Goal: Obtain resource: Obtain resource

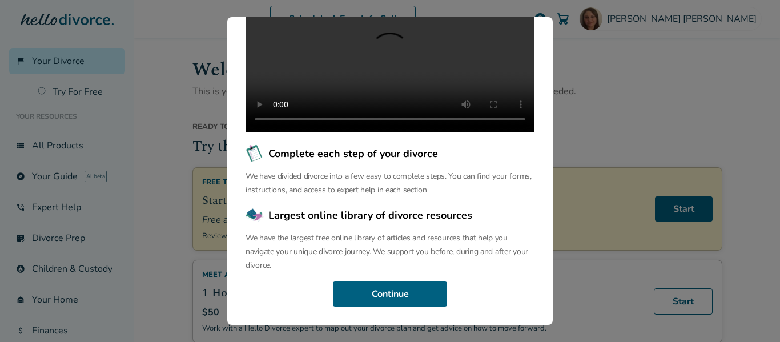
scroll to position [165, 0]
click at [397, 293] on button "Continue" at bounding box center [390, 293] width 114 height 25
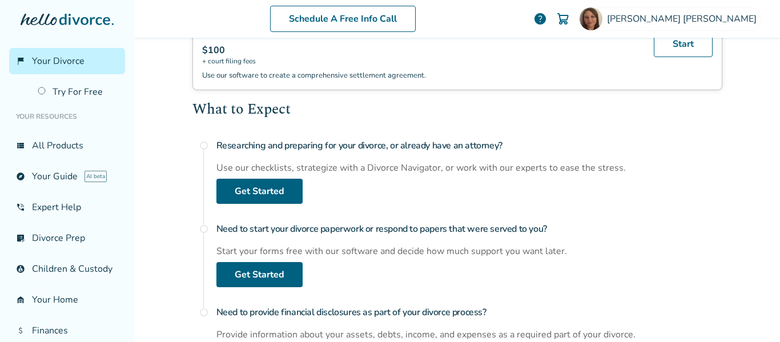
scroll to position [370, 0]
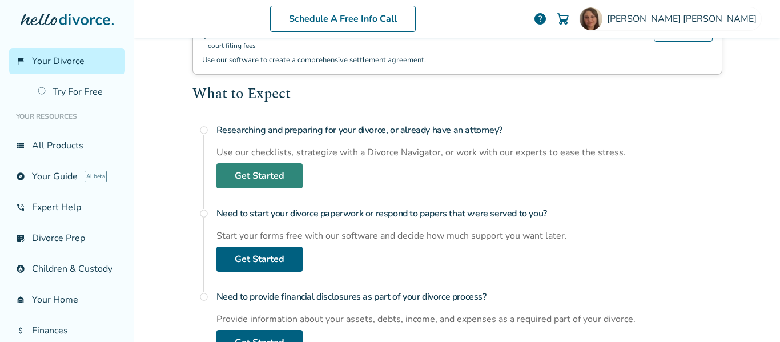
click at [227, 174] on link "Get Started" at bounding box center [259, 175] width 86 height 25
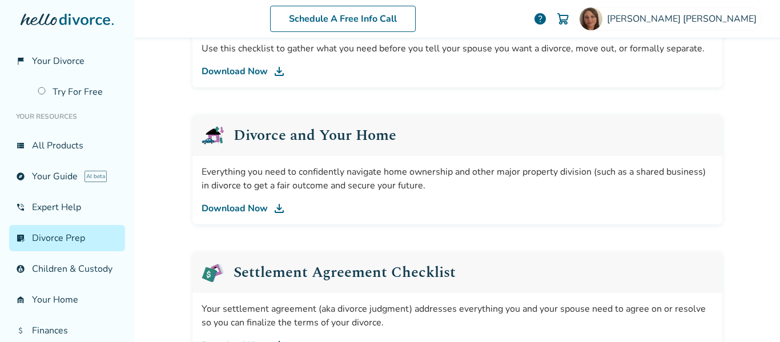
scroll to position [56, 0]
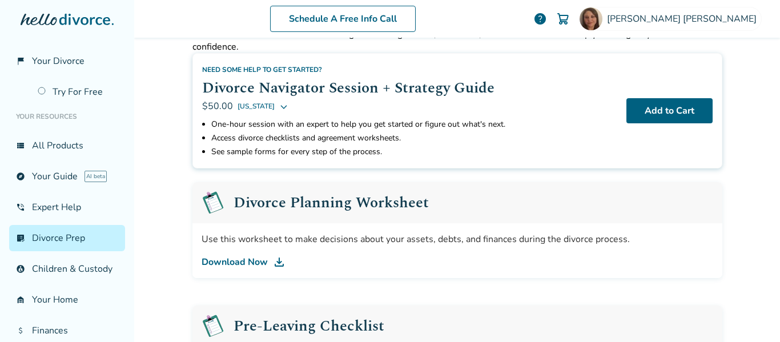
click at [259, 260] on link "Download Now" at bounding box center [456, 262] width 511 height 14
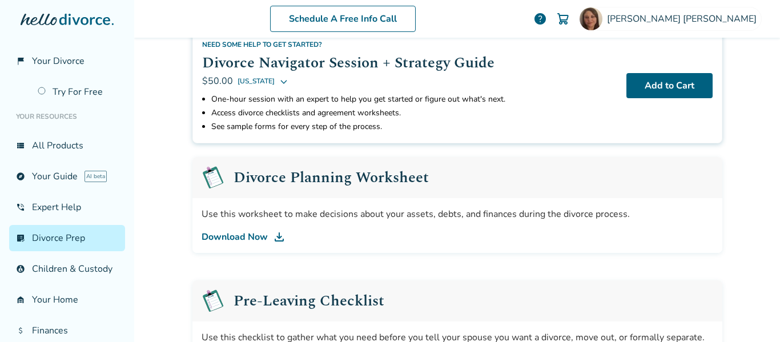
scroll to position [179, 0]
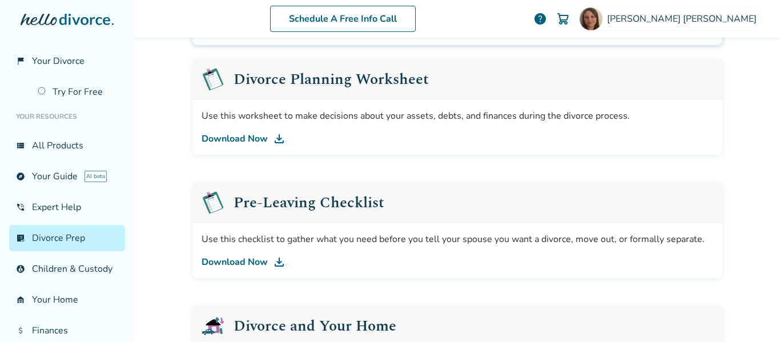
click at [261, 263] on link "Download Now" at bounding box center [456, 262] width 511 height 14
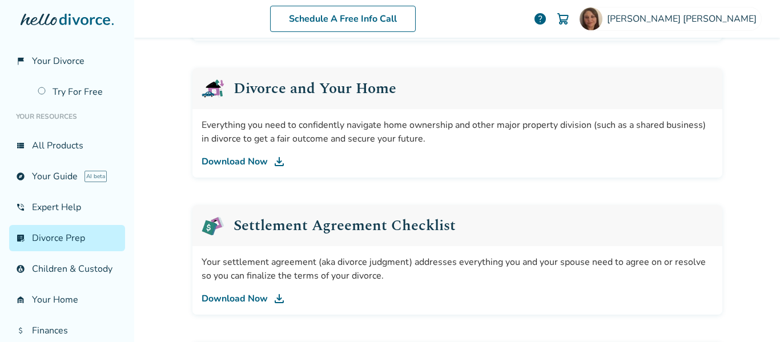
scroll to position [426, 0]
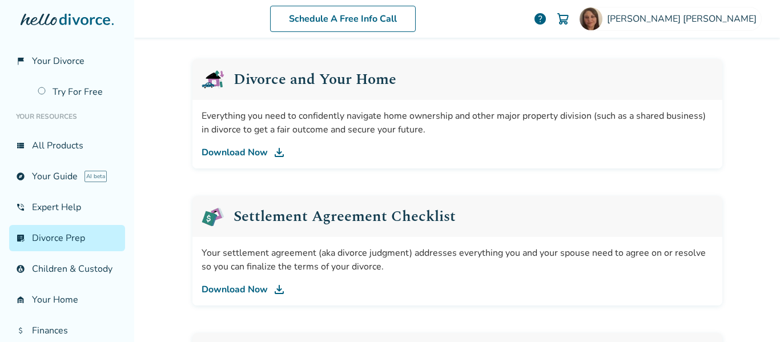
click at [245, 153] on link "Download Now" at bounding box center [456, 153] width 511 height 14
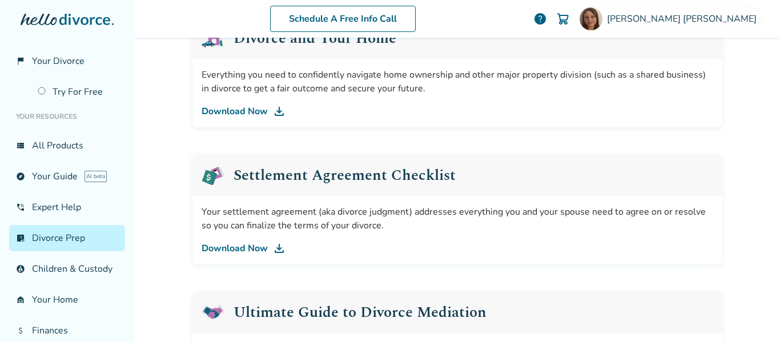
scroll to position [508, 0]
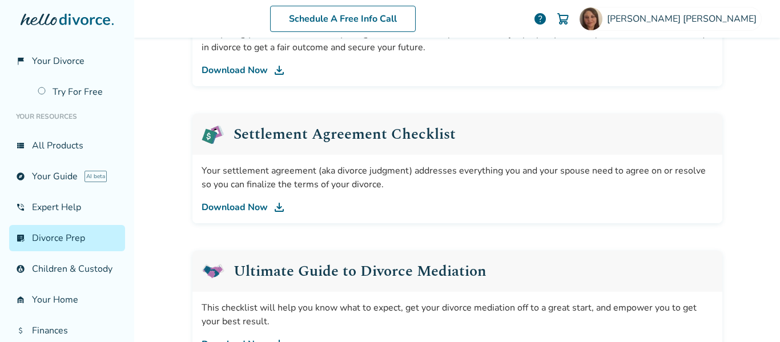
click at [261, 205] on link "Download Now" at bounding box center [456, 207] width 511 height 14
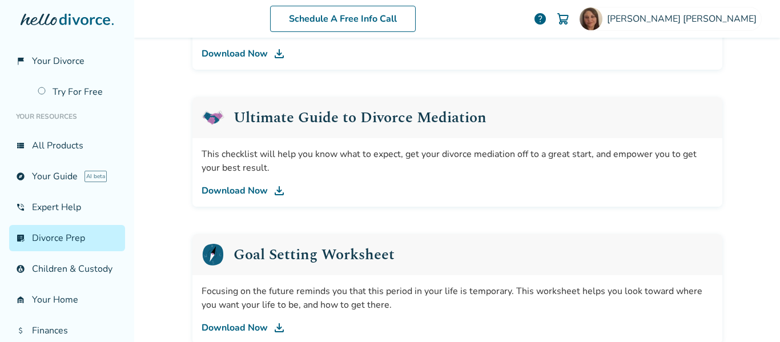
scroll to position [672, 0]
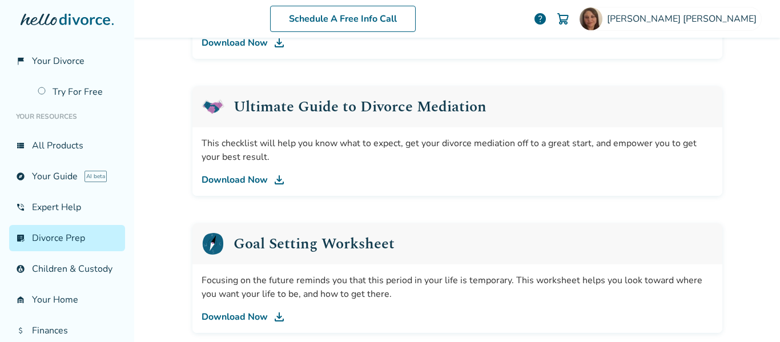
click at [244, 183] on link "Download Now" at bounding box center [456, 180] width 511 height 14
click at [250, 320] on link "Download Now" at bounding box center [456, 317] width 511 height 14
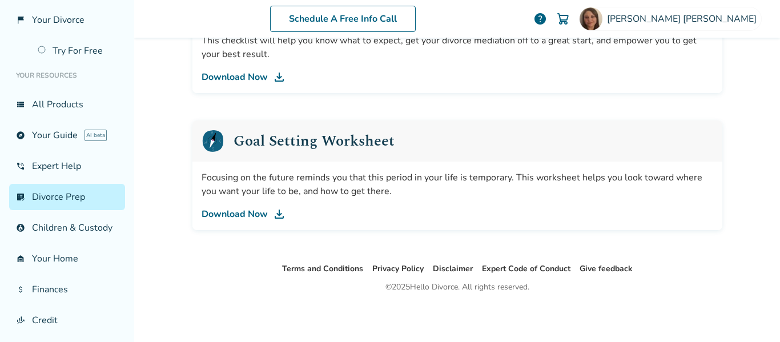
scroll to position [82, 0]
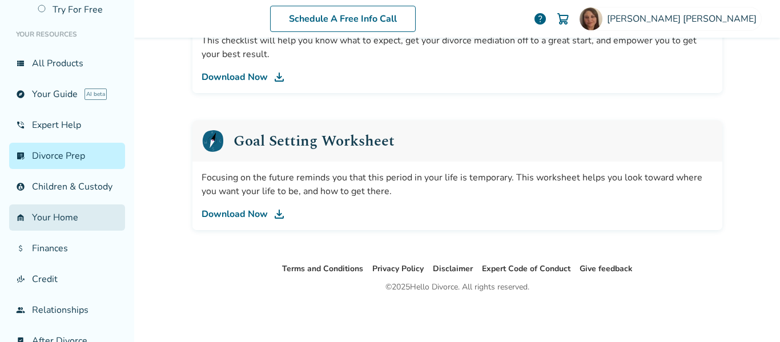
click at [50, 224] on link "garage_home Your Home" at bounding box center [67, 217] width 116 height 26
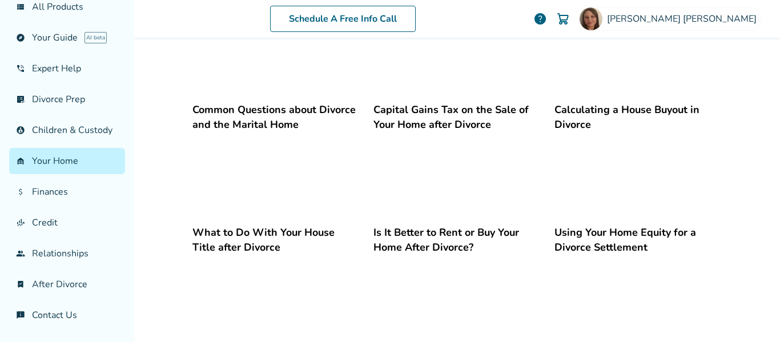
scroll to position [426, 0]
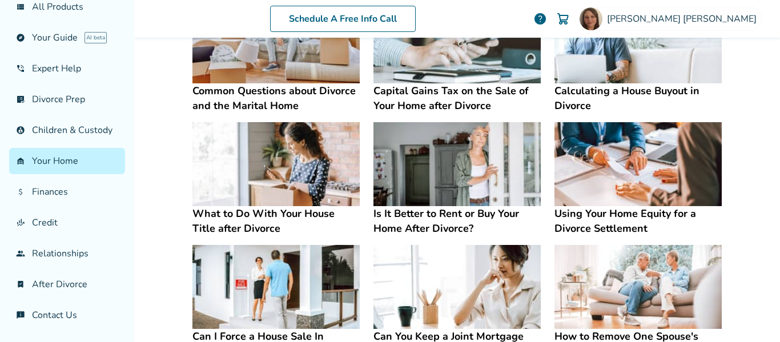
drag, startPoint x: 0, startPoint y: 276, endPoint x: 414, endPoint y: 172, distance: 427.1
click at [414, 172] on div "flag_2 Your Divorce Try For Free Your Resources view_list All Products explore …" at bounding box center [390, 171] width 780 height 342
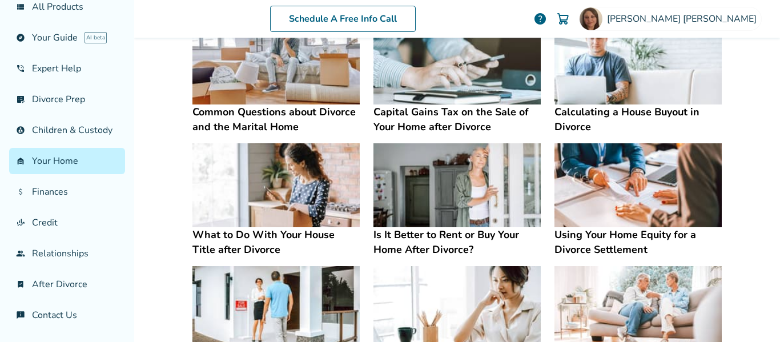
scroll to position [385, 0]
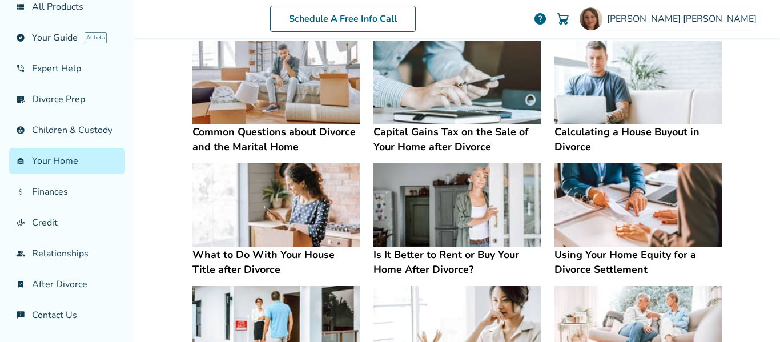
drag, startPoint x: 218, startPoint y: 147, endPoint x: 779, endPoint y: 166, distance: 561.4
click at [779, 171] on div "Schedule A Free Info Call Anna Talley help Schedule A Free Call Anna Talley amz…" at bounding box center [457, 171] width 646 height 342
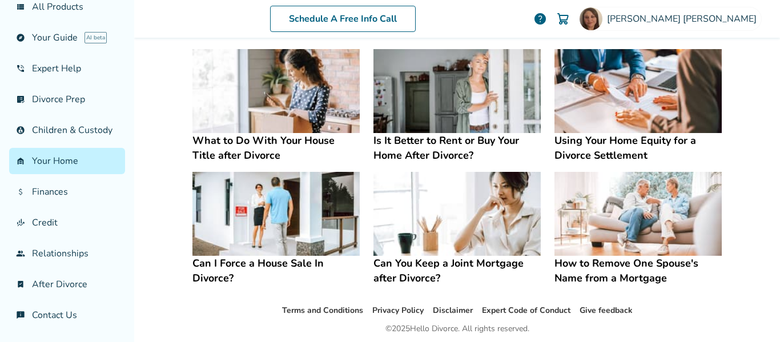
scroll to position [499, 0]
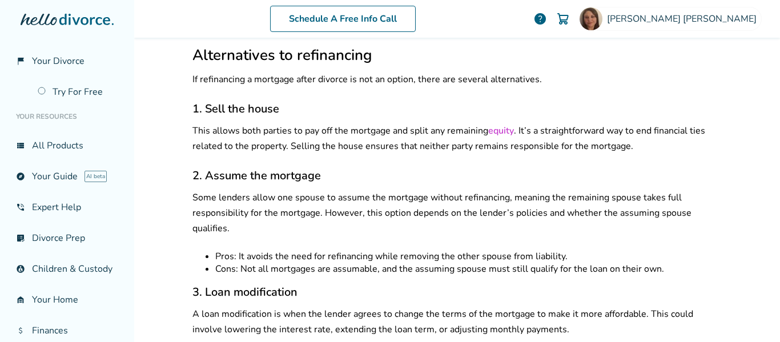
scroll to position [4603, 0]
